Goal: Task Accomplishment & Management: Manage account settings

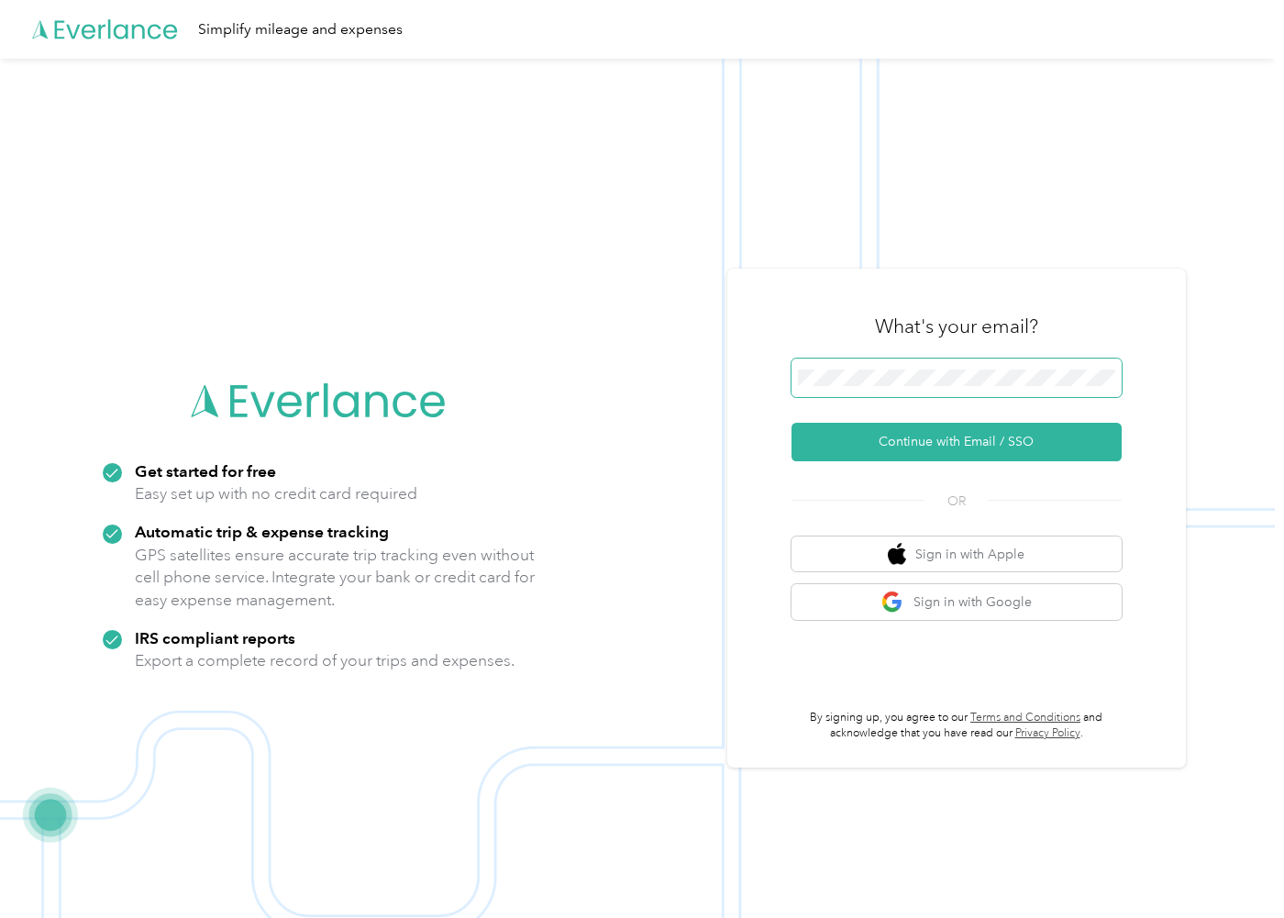
click at [888, 392] on span at bounding box center [956, 378] width 330 height 39
click at [937, 450] on button "Continue with Email / SSO" at bounding box center [956, 442] width 330 height 39
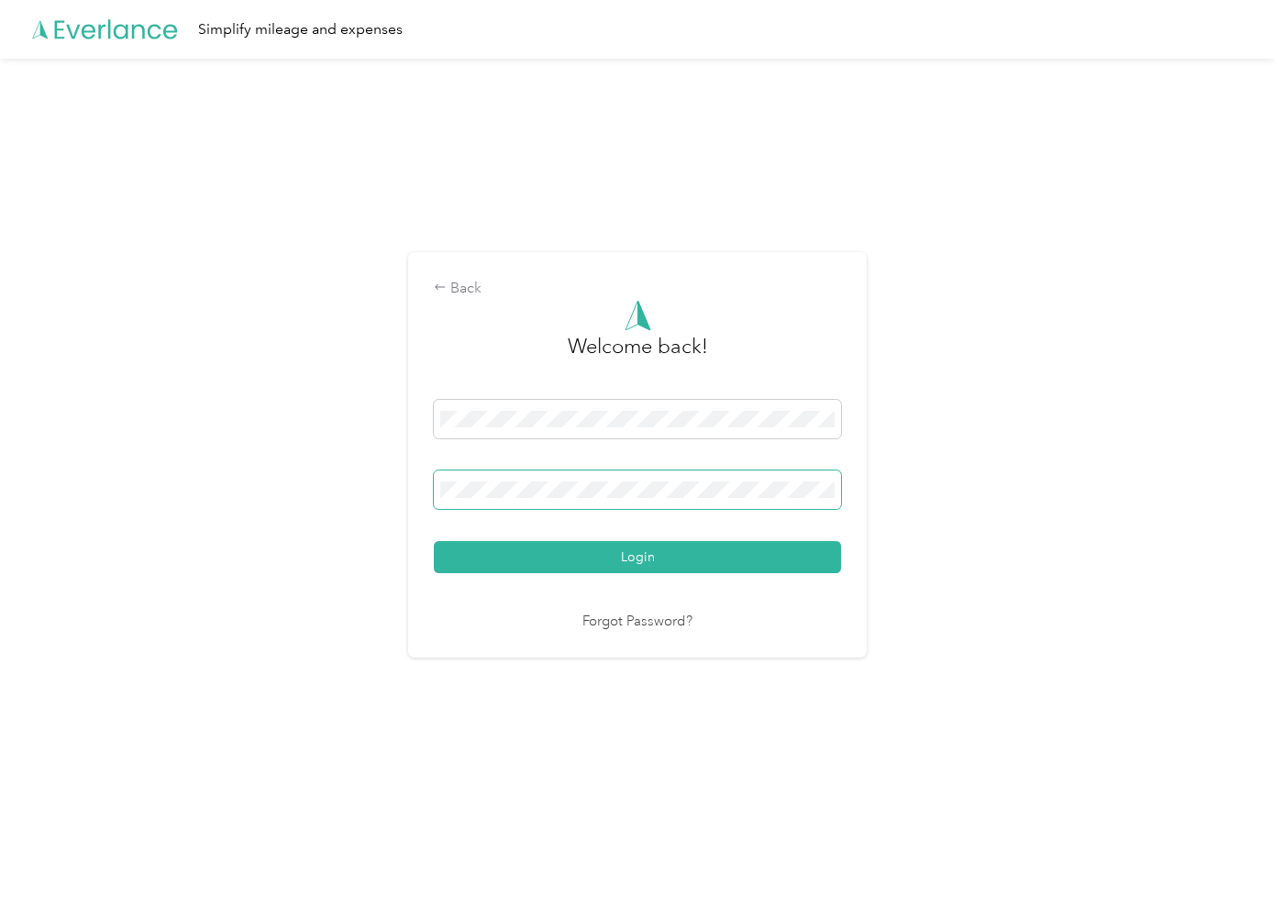
click at [623, 481] on span at bounding box center [637, 489] width 407 height 39
click at [434, 541] on button "Login" at bounding box center [637, 557] width 407 height 32
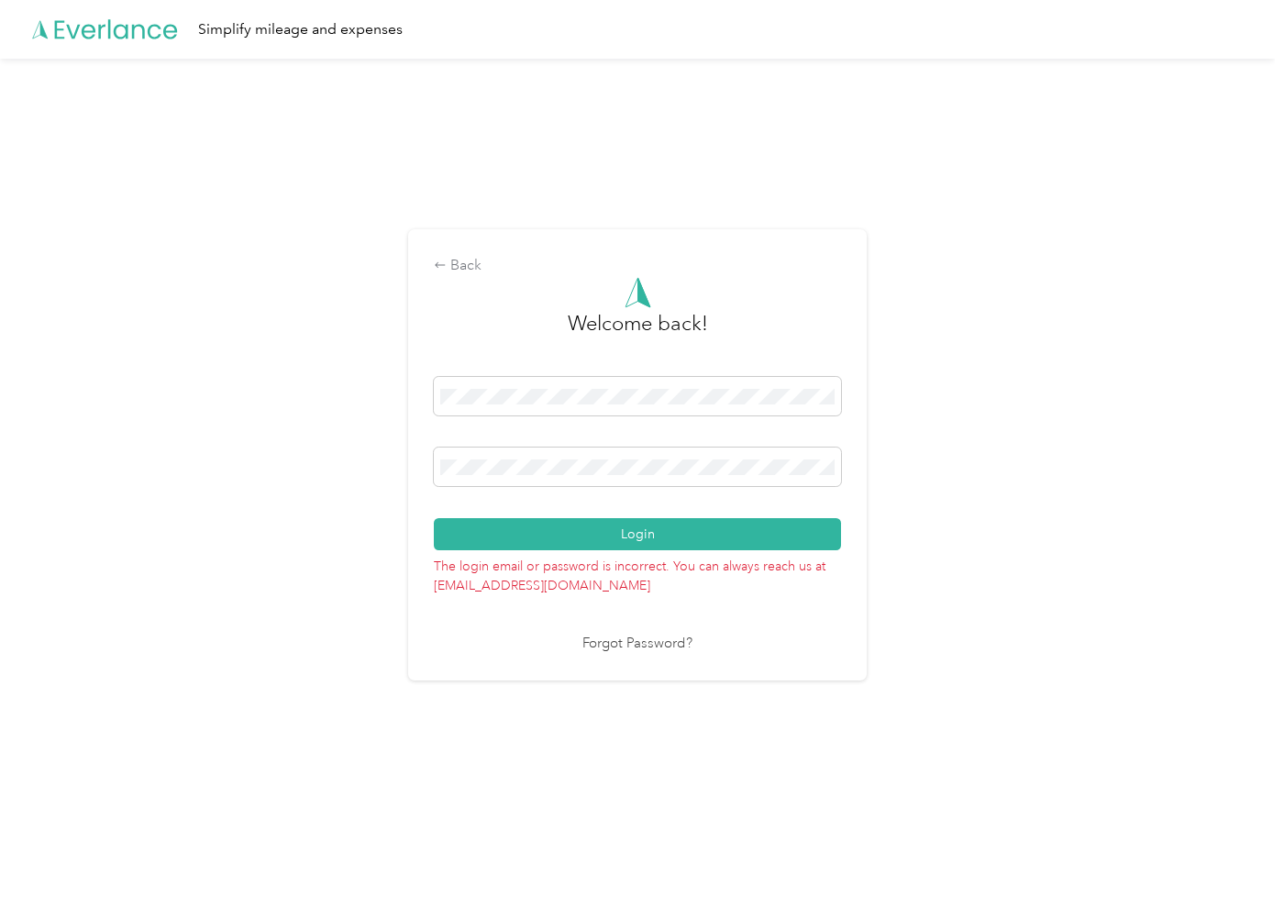
click at [626, 640] on link "Forgot Password?" at bounding box center [637, 644] width 110 height 21
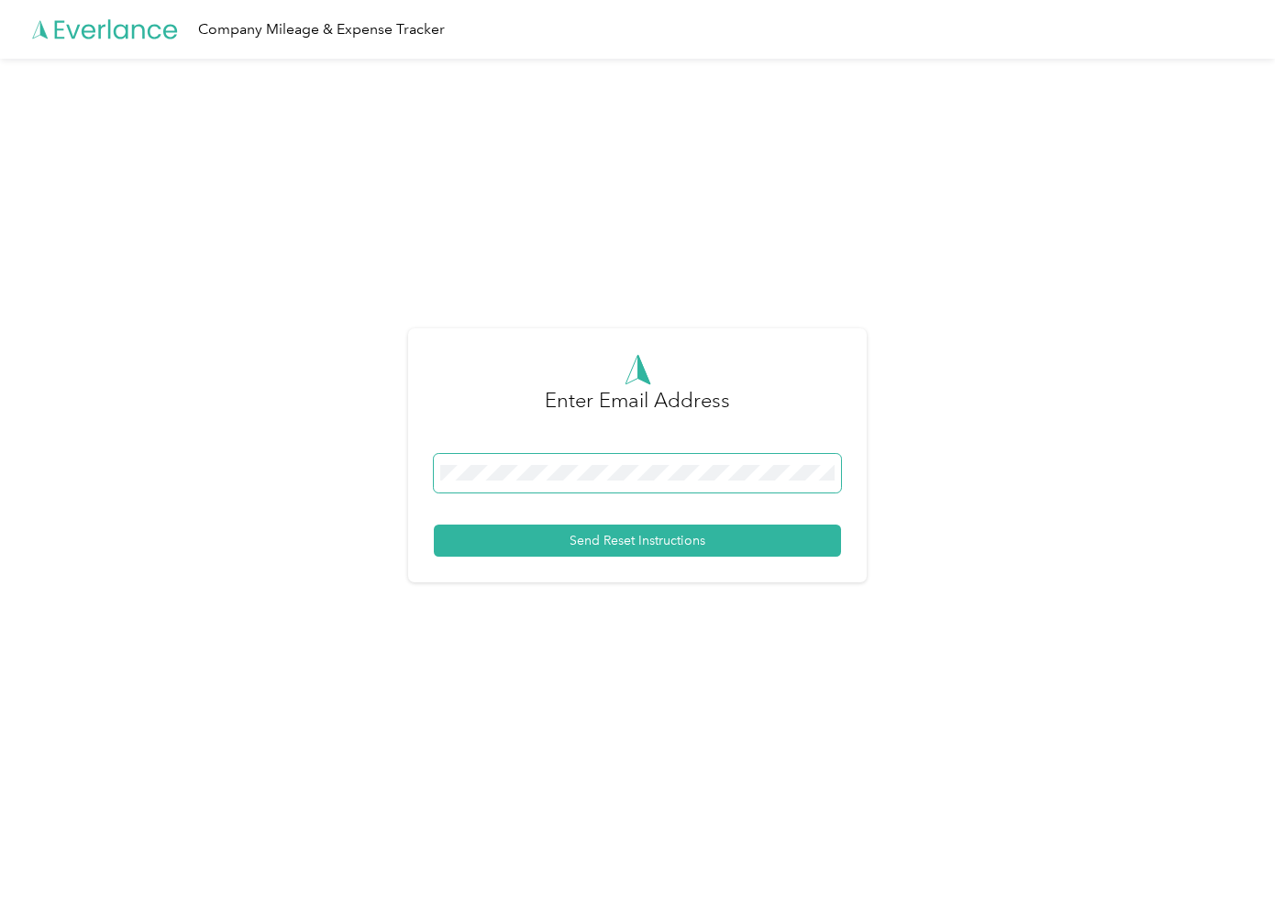
click at [601, 456] on span at bounding box center [637, 473] width 407 height 39
click at [602, 482] on span at bounding box center [637, 473] width 407 height 39
click at [585, 542] on button "Send Reset Instructions" at bounding box center [637, 541] width 407 height 32
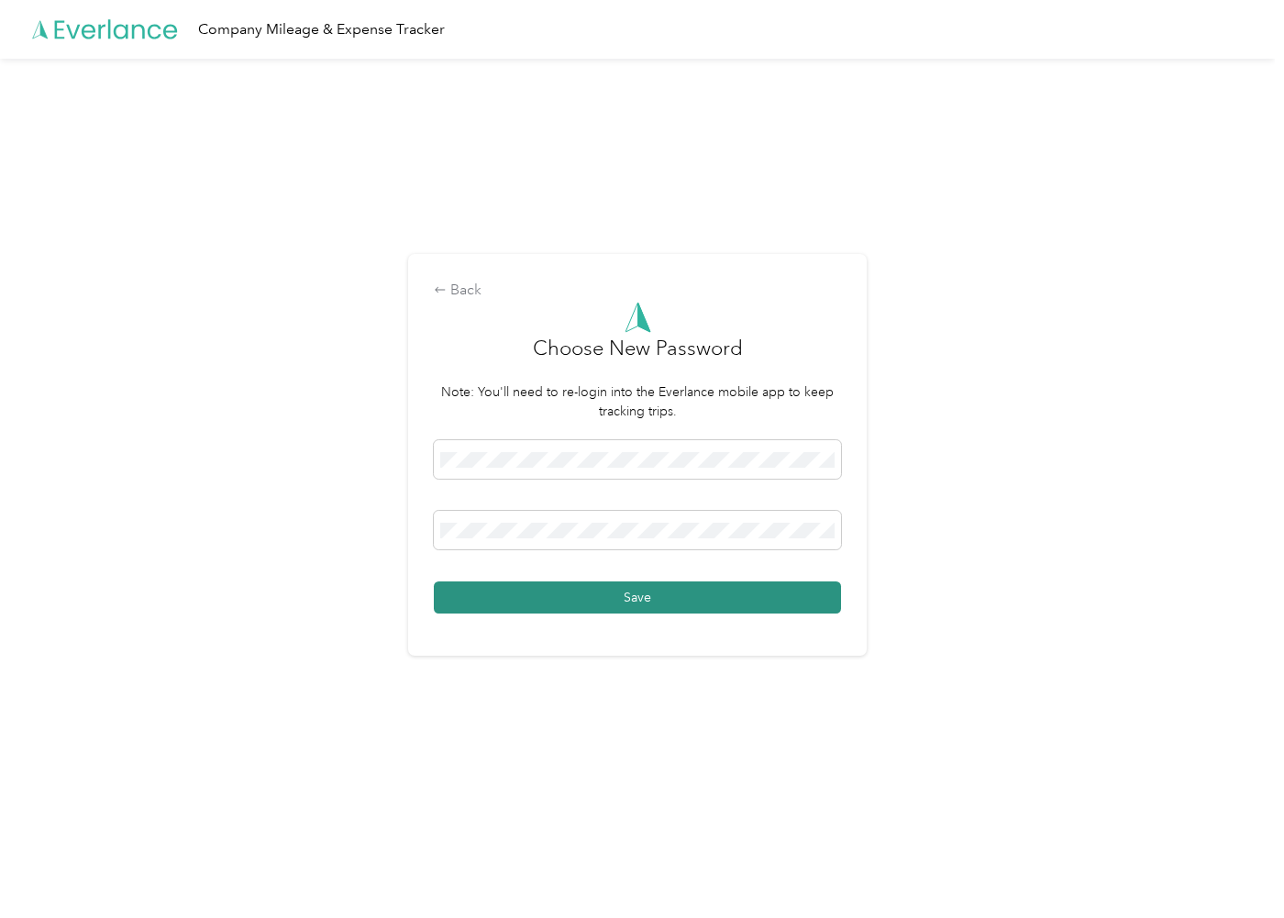
click at [703, 597] on button "Save" at bounding box center [637, 597] width 407 height 32
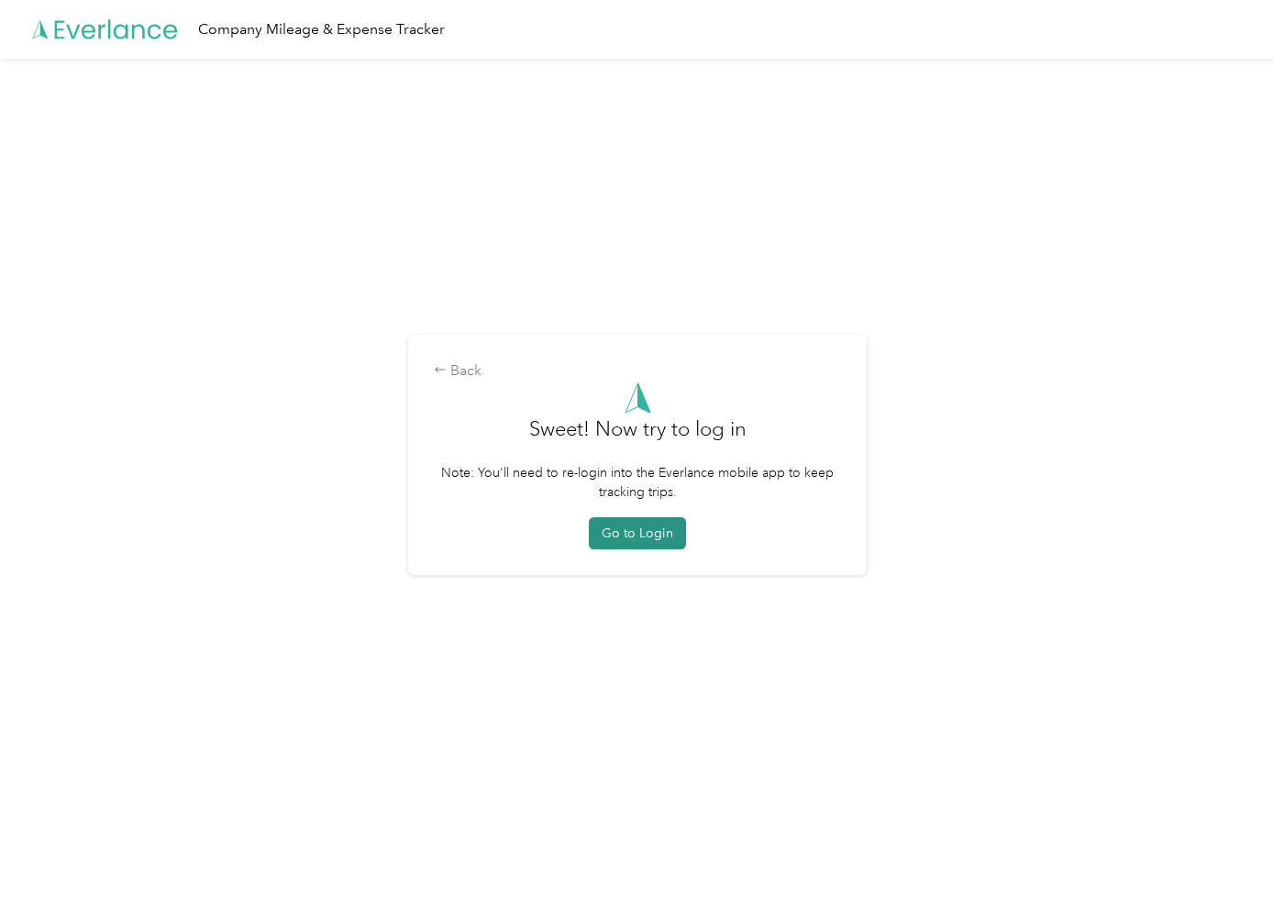
click at [658, 543] on button "Go to Login" at bounding box center [637, 533] width 97 height 32
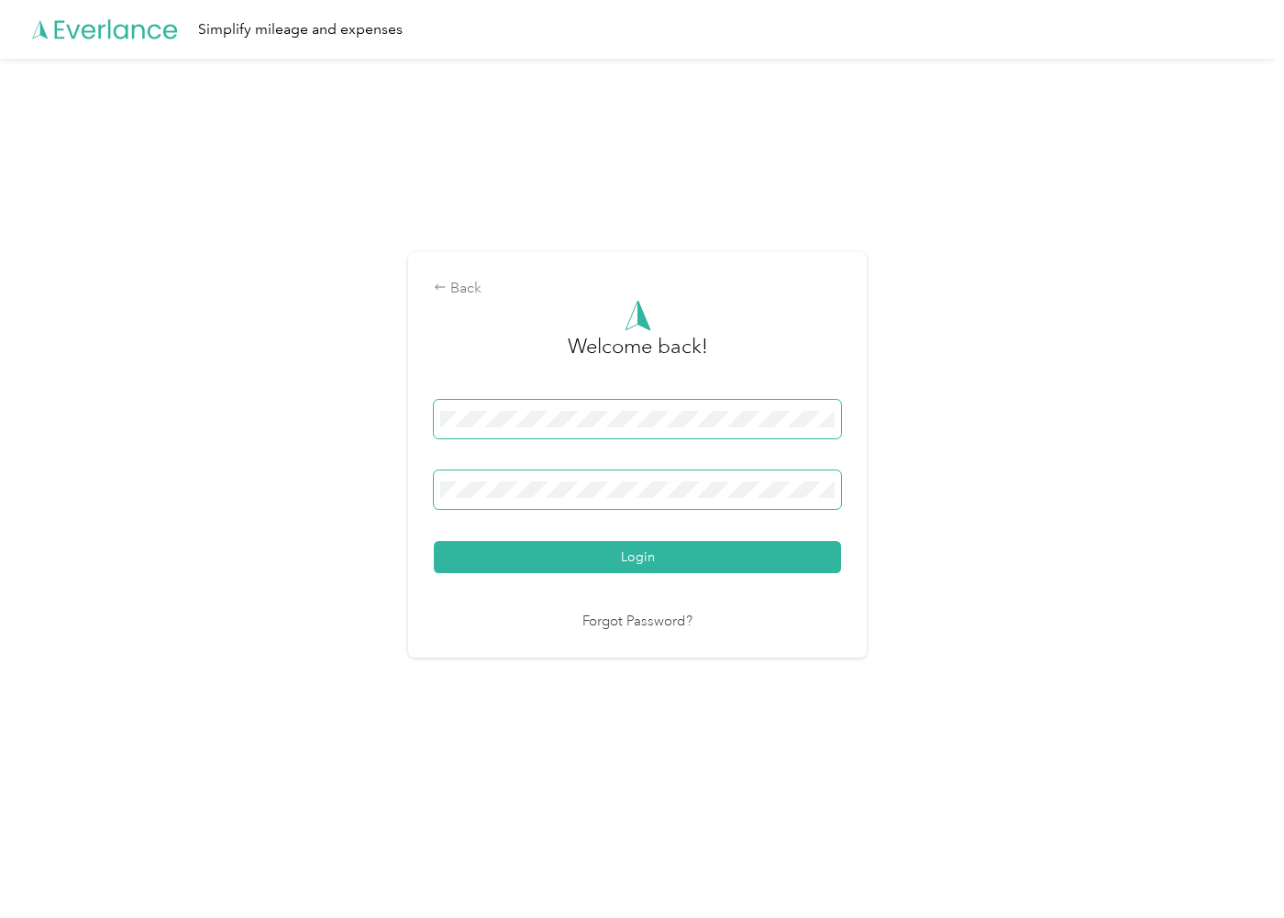
click at [434, 541] on button "Login" at bounding box center [637, 557] width 407 height 32
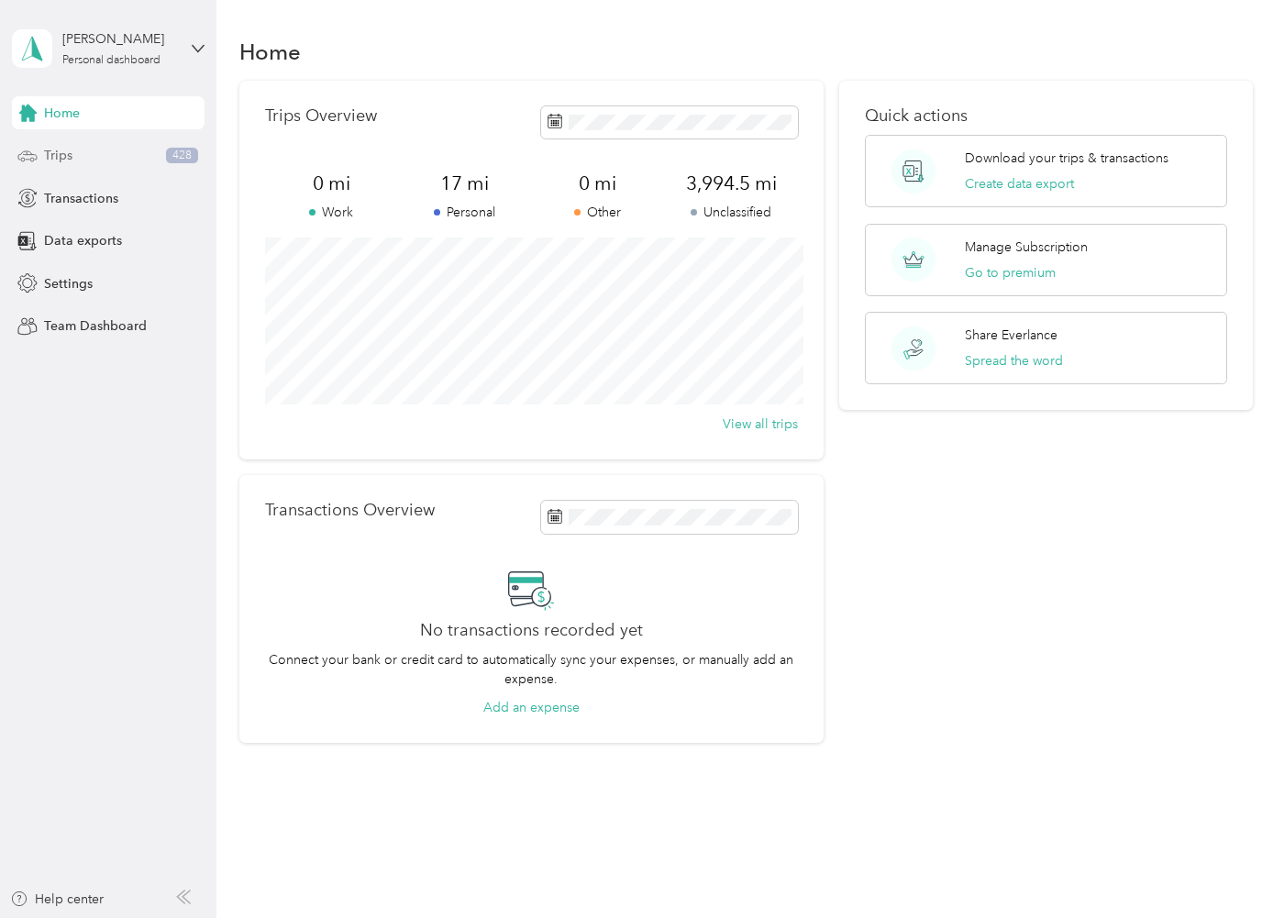
click at [104, 150] on div "Trips 428" at bounding box center [108, 155] width 193 height 33
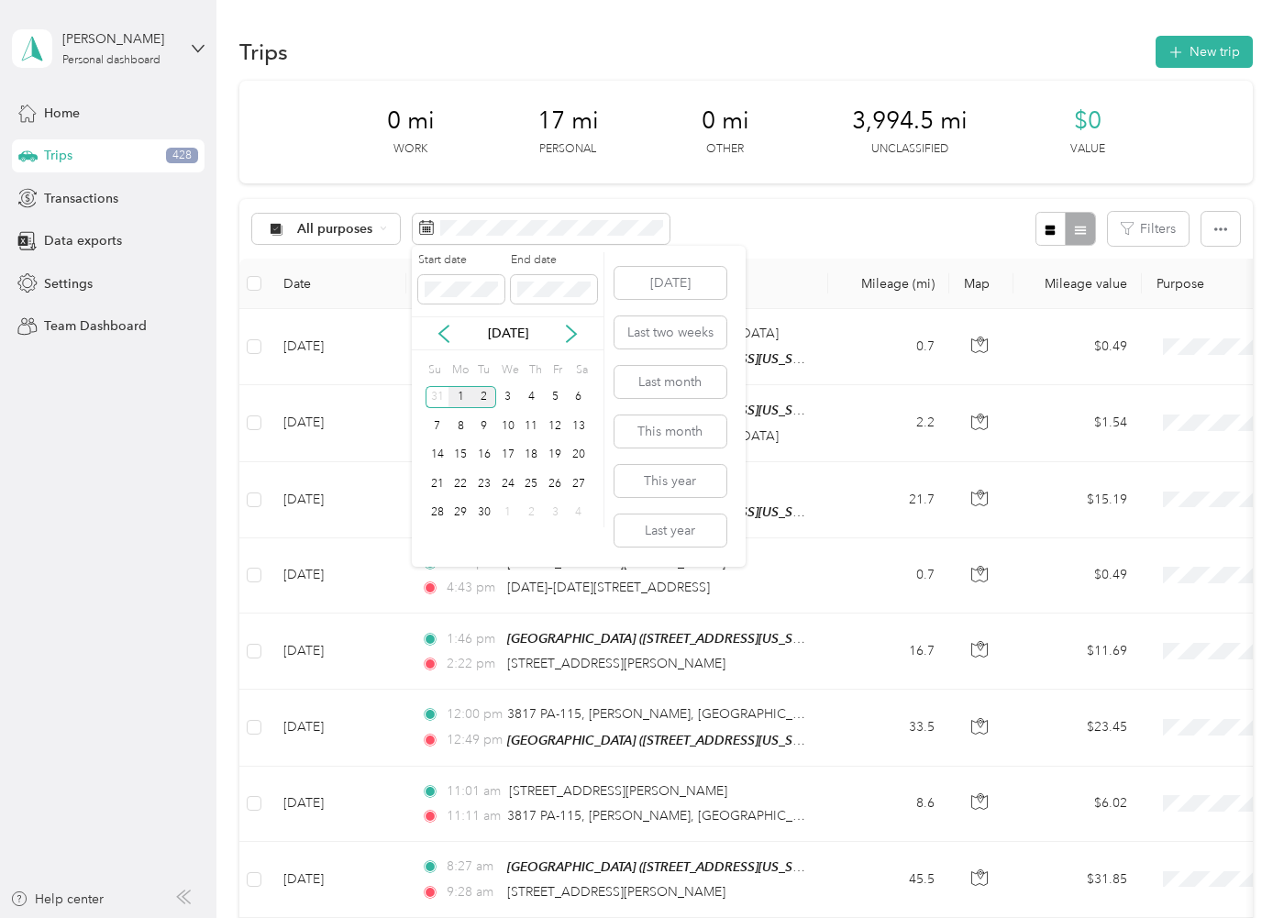
click at [459, 393] on div "1" at bounding box center [460, 397] width 24 height 23
click at [437, 330] on icon at bounding box center [444, 334] width 18 height 18
click at [487, 492] on div "19" at bounding box center [484, 483] width 24 height 23
click at [659, 337] on button "Last two weeks" at bounding box center [670, 332] width 112 height 32
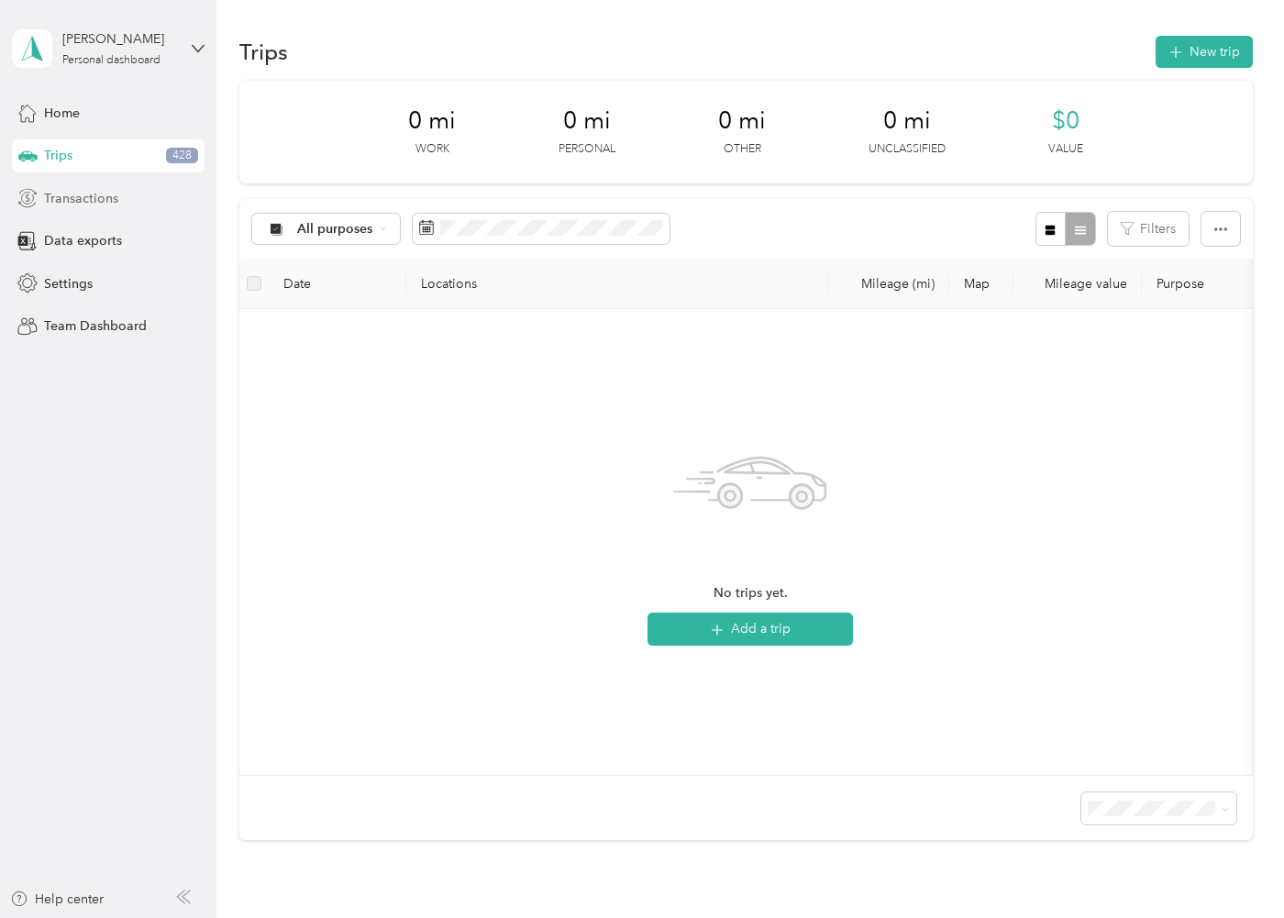
click at [143, 198] on div "Transactions" at bounding box center [108, 198] width 193 height 33
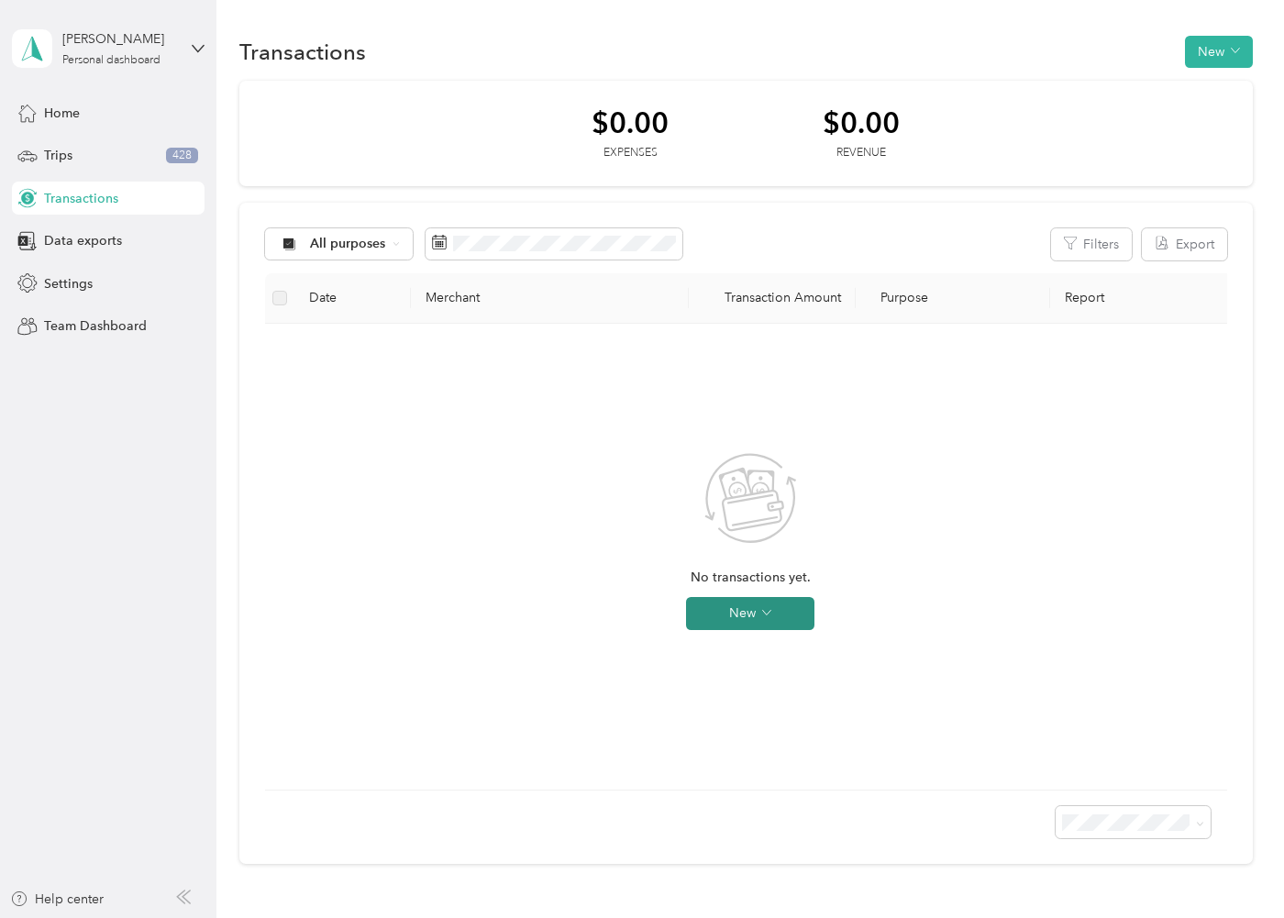
click at [772, 629] on button "New" at bounding box center [750, 613] width 128 height 33
click at [802, 437] on div "No transactions yet. New" at bounding box center [751, 556] width 942 height 437
click at [142, 237] on div "Data exports" at bounding box center [108, 241] width 193 height 33
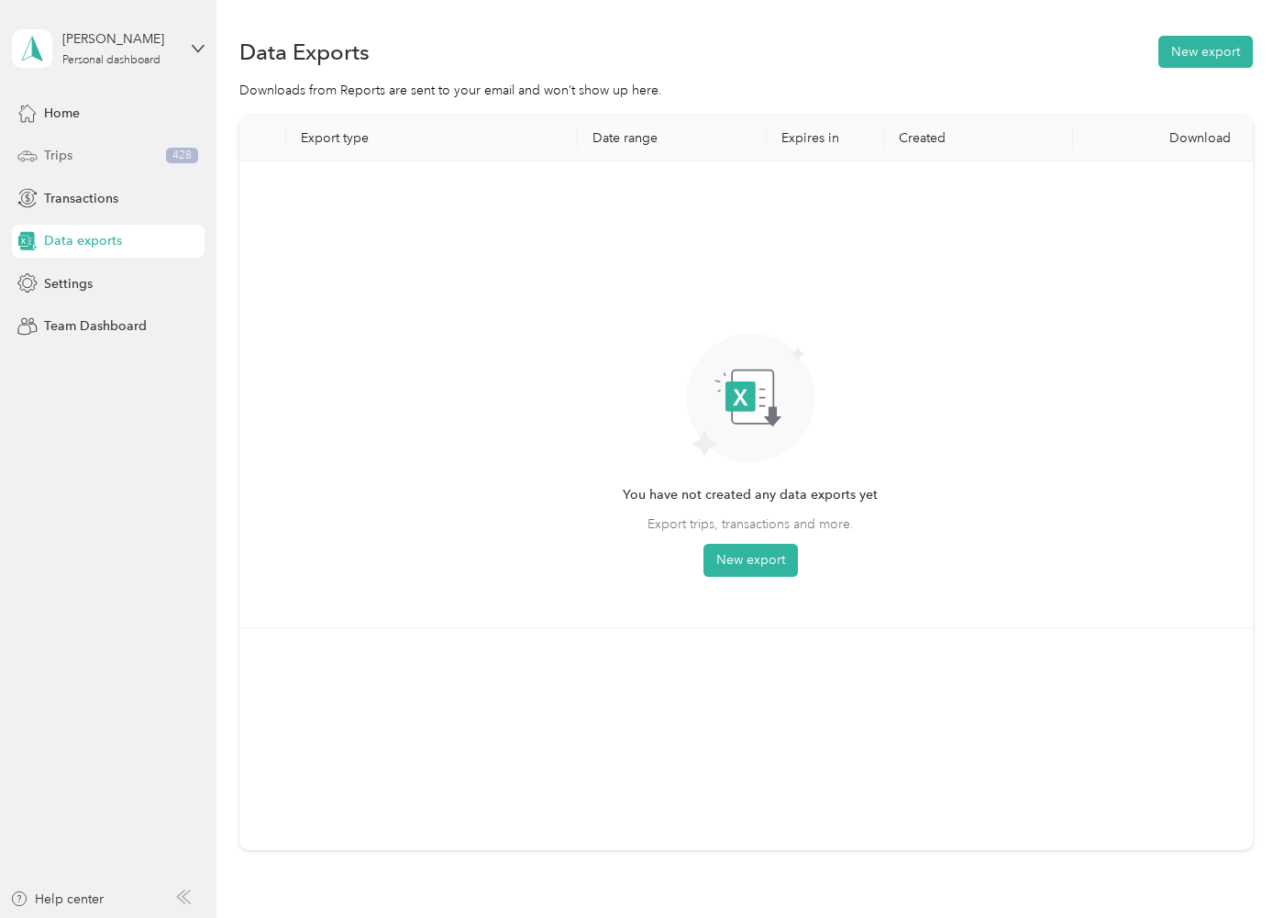
click at [83, 158] on div "Trips 428" at bounding box center [108, 155] width 193 height 33
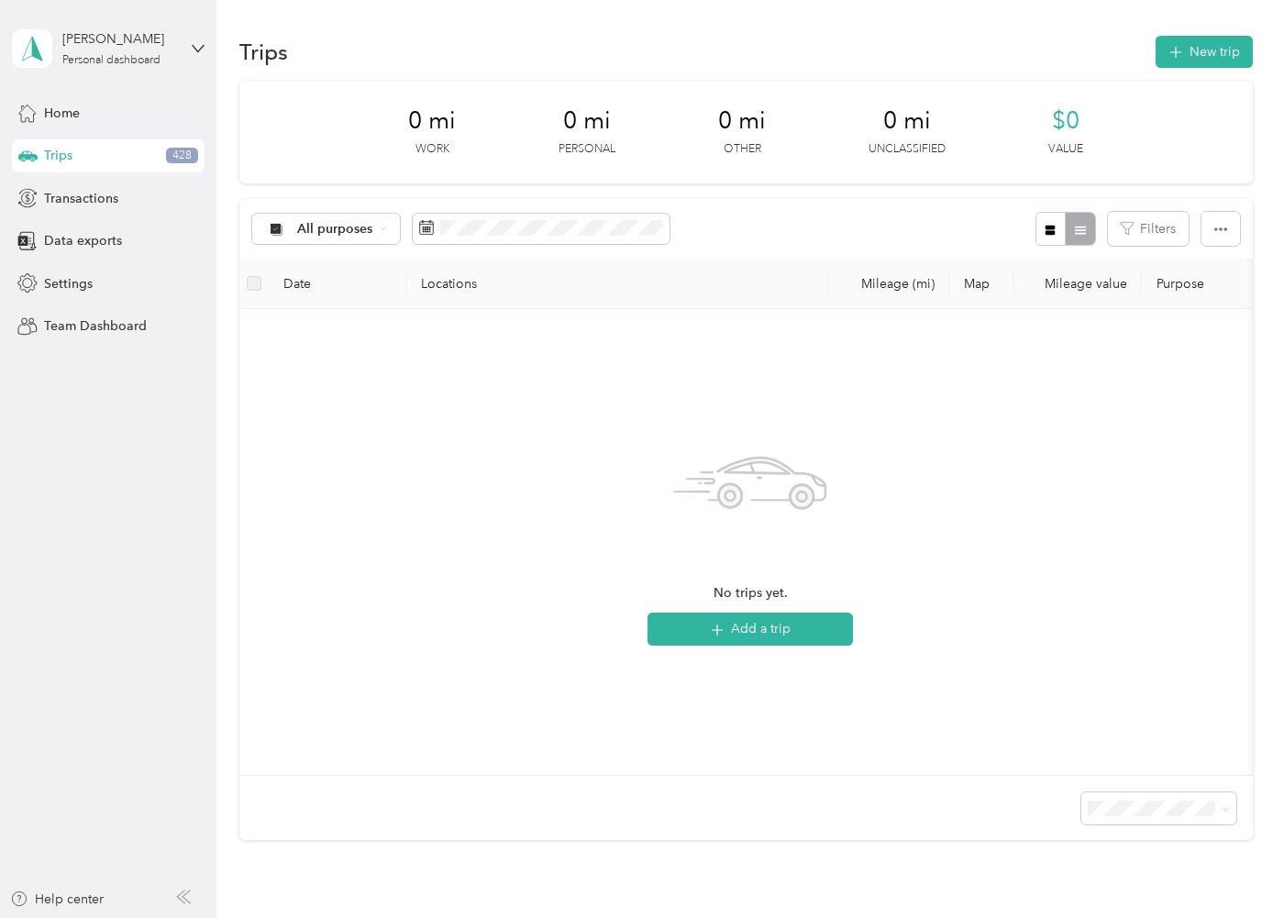
click at [542, 467] on div "No trips yet. Add a trip" at bounding box center [750, 542] width 993 height 437
click at [73, 119] on span "Home" at bounding box center [62, 113] width 36 height 19
